Goal: Download file/media

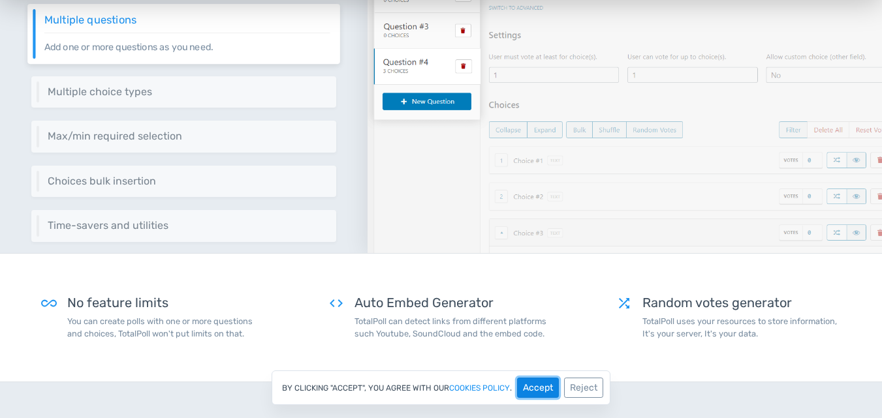
click at [538, 390] on button "Accept" at bounding box center [538, 388] width 42 height 20
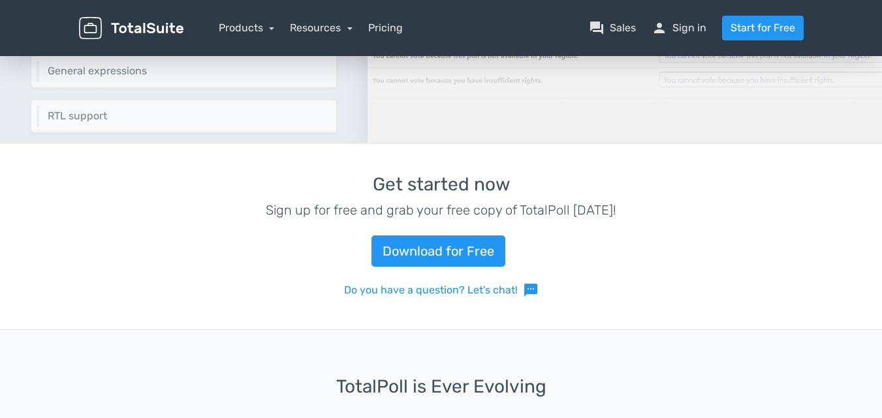
scroll to position [3356, 0]
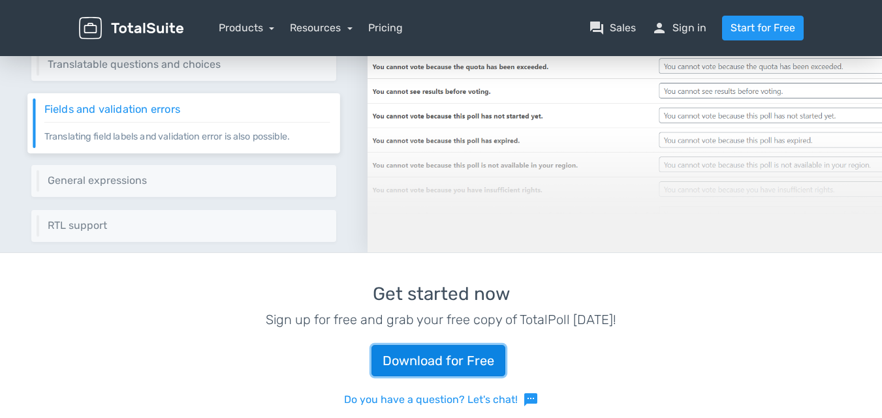
click at [427, 363] on link "Download for Free" at bounding box center [438, 360] width 134 height 31
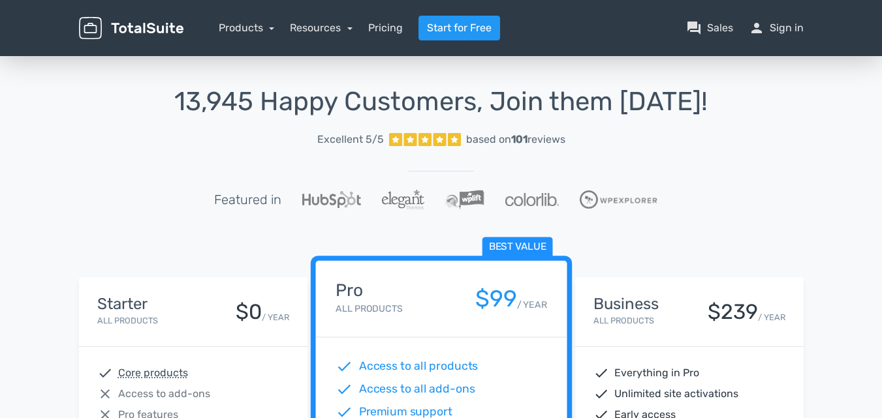
click at [183, 326] on div "Starter All Products $0 / YEAR" at bounding box center [193, 312] width 192 height 33
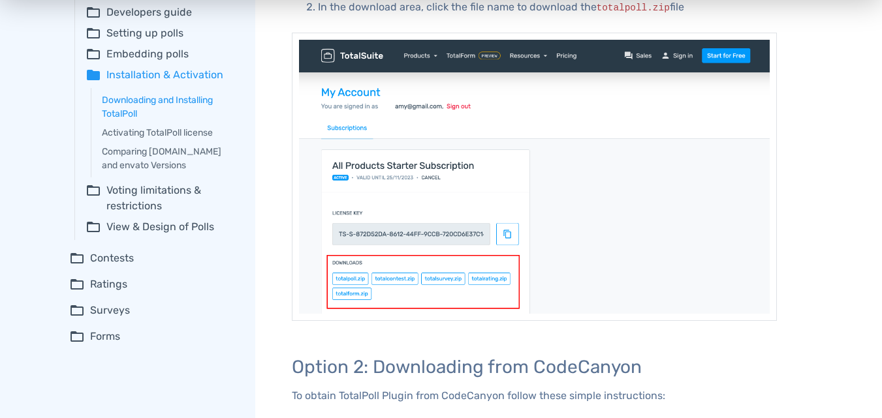
scroll to position [446, 0]
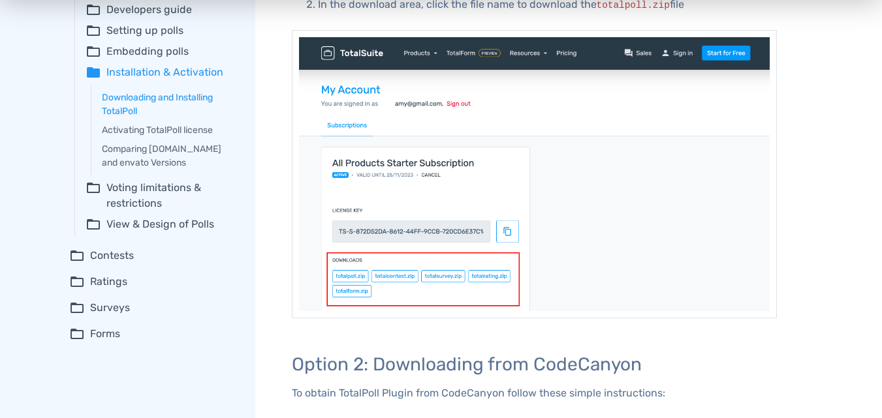
click at [127, 211] on summary "folder_open Voting limitations & restrictions" at bounding box center [160, 195] width 151 height 31
